Goal: Transaction & Acquisition: Book appointment/travel/reservation

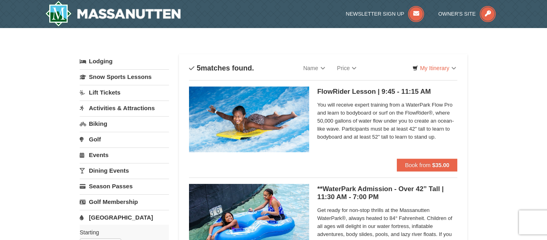
click at [99, 63] on link "Lodging" at bounding box center [124, 61] width 89 height 14
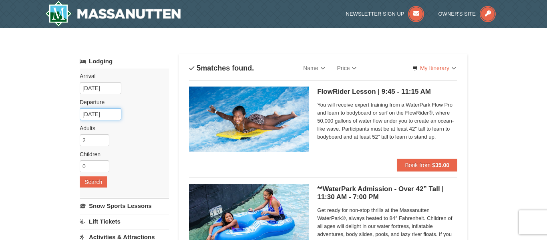
click at [94, 116] on input "[DATE]" at bounding box center [101, 114] width 42 height 12
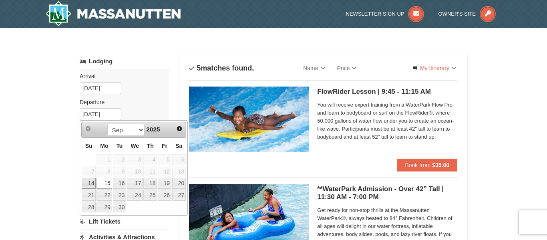
click at [90, 185] on link "14" at bounding box center [89, 183] width 14 height 11
type input "[DATE]"
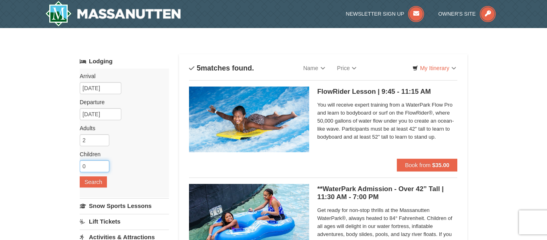
click at [86, 167] on input "0" at bounding box center [95, 166] width 30 height 12
type input "02"
click at [101, 182] on button "Search" at bounding box center [93, 181] width 27 height 11
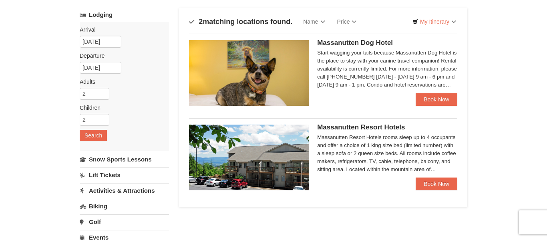
scroll to position [48, 0]
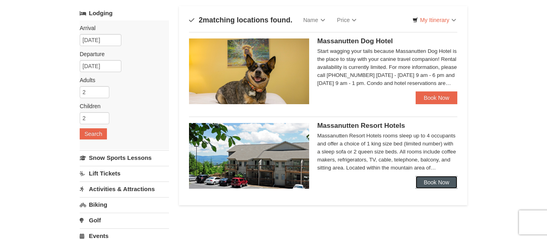
click at [445, 188] on link "Book Now" at bounding box center [436, 182] width 42 height 13
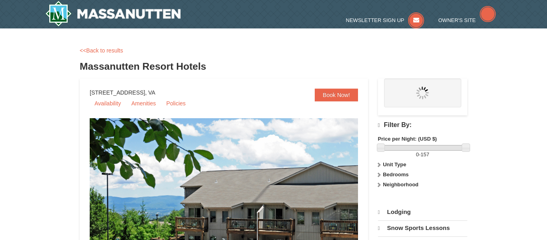
select select "9"
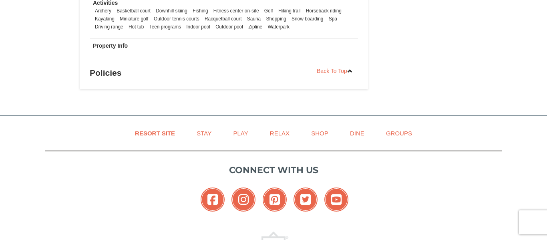
scroll to position [672, 0]
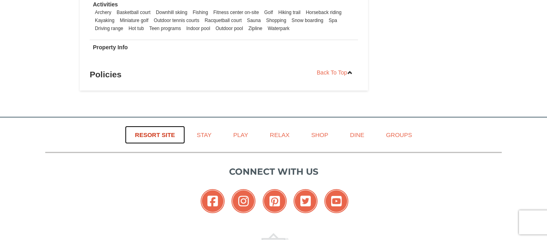
click at [166, 138] on link "Resort Site" at bounding box center [155, 135] width 60 height 18
